Goal: Task Accomplishment & Management: Manage account settings

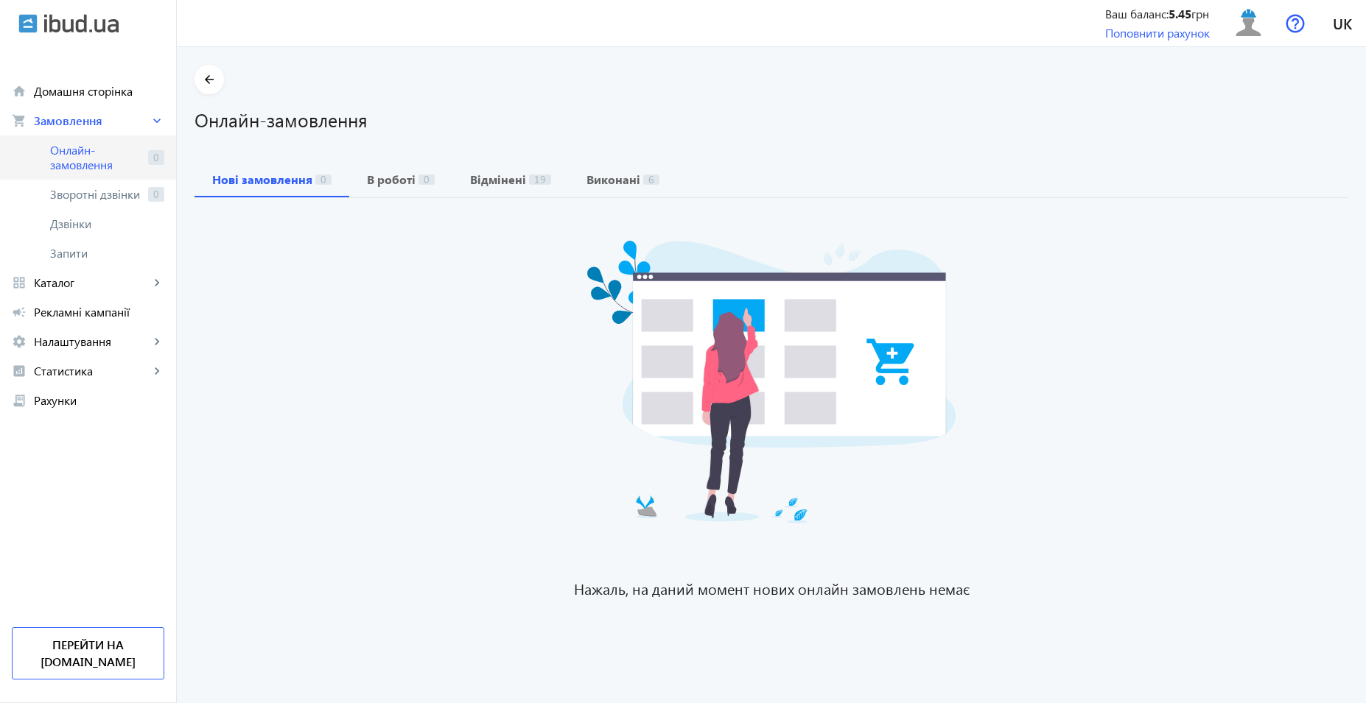
click at [86, 160] on span "Онлайн-замовлення" at bounding box center [96, 157] width 92 height 29
click at [107, 158] on span "Онлайн-замовлення" at bounding box center [96, 157] width 92 height 29
click at [80, 147] on span "Онлайн-замовлення" at bounding box center [96, 157] width 92 height 29
click at [124, 171] on span "Онлайн-замовлення" at bounding box center [96, 157] width 92 height 29
